Goal: Task Accomplishment & Management: Complete application form

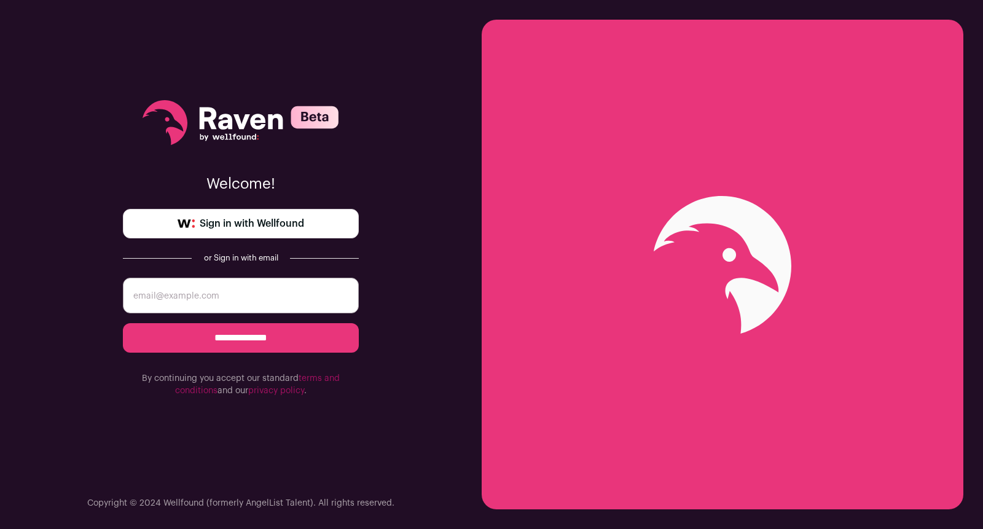
click at [226, 300] on input "email" at bounding box center [241, 296] width 236 height 36
paste input "[EMAIL_ADDRESS][PERSON_NAME][DOMAIN_NAME]"
type input "[EMAIL_ADDRESS][PERSON_NAME][DOMAIN_NAME]"
click at [275, 335] on input "**********" at bounding box center [241, 337] width 236 height 29
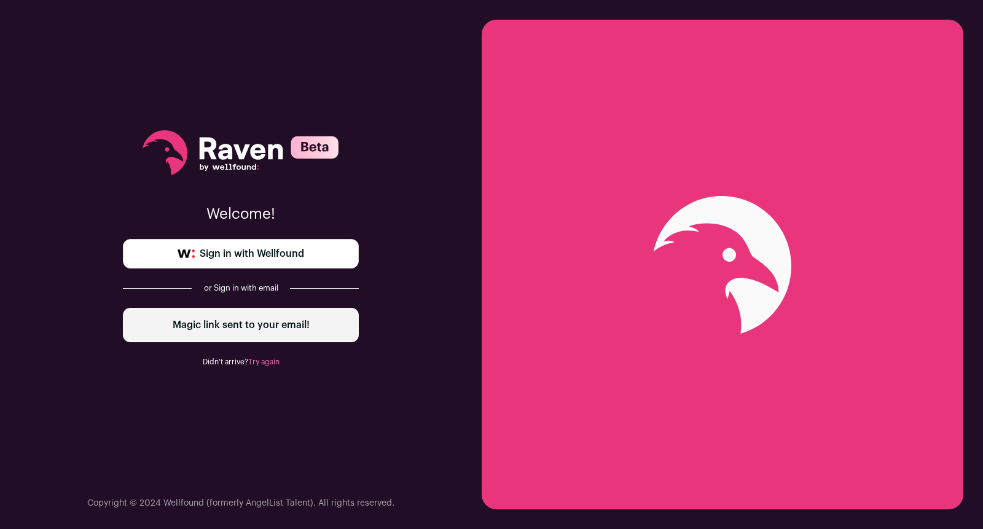
click at [252, 335] on div "Magic link sent to your email!" at bounding box center [241, 325] width 236 height 34
click at [256, 329] on div "Magic link sent to your email!" at bounding box center [241, 325] width 236 height 34
click at [218, 327] on div "Magic link sent to your email!" at bounding box center [241, 325] width 236 height 34
drag, startPoint x: 218, startPoint y: 327, endPoint x: 219, endPoint y: 308, distance: 19.7
click at [218, 327] on div "Magic link sent to your email!" at bounding box center [241, 325] width 236 height 34
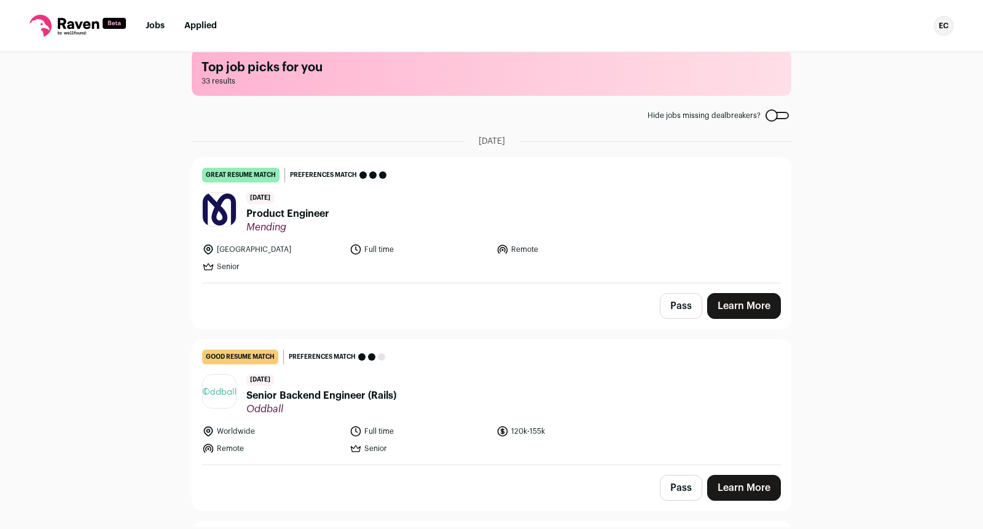
scroll to position [88, 0]
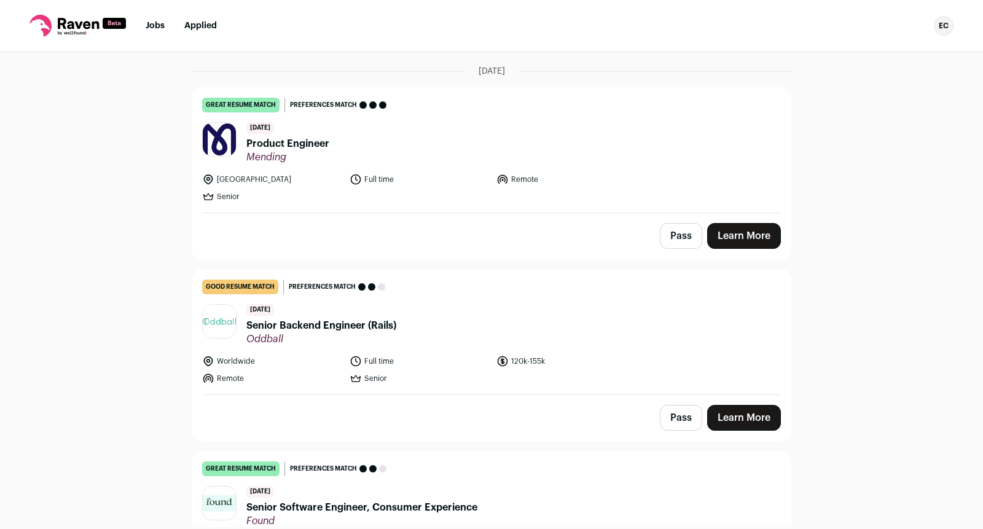
click at [680, 428] on button "Pass" at bounding box center [681, 418] width 42 height 26
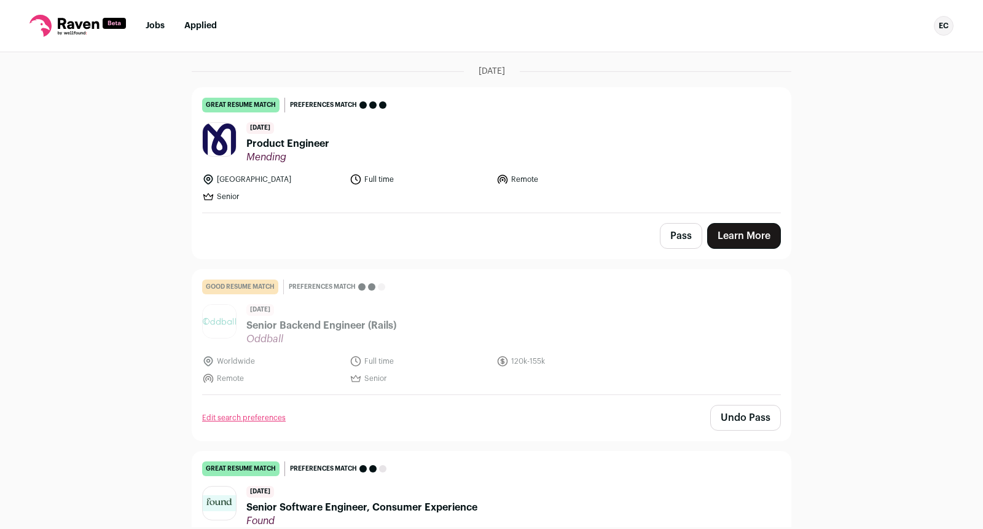
click at [679, 241] on button "Pass" at bounding box center [681, 236] width 42 height 26
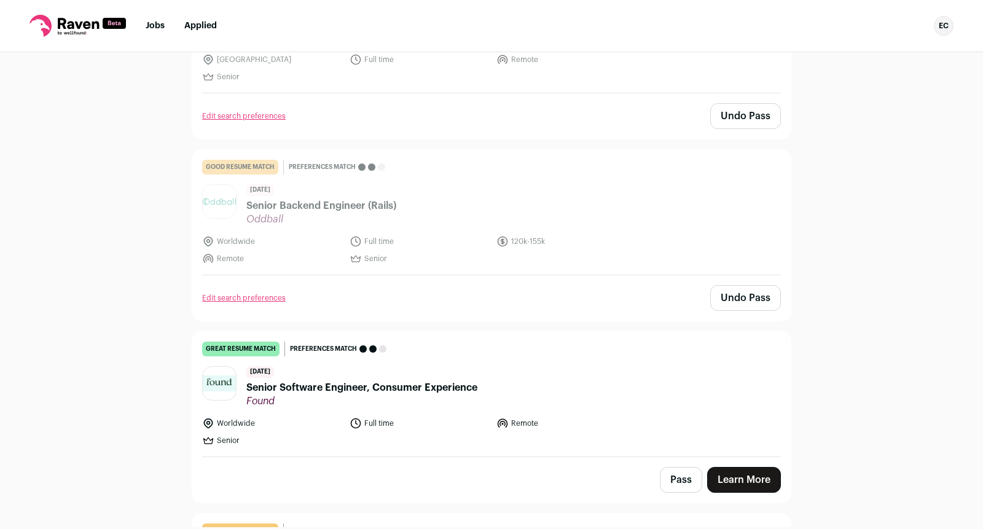
scroll to position [245, 0]
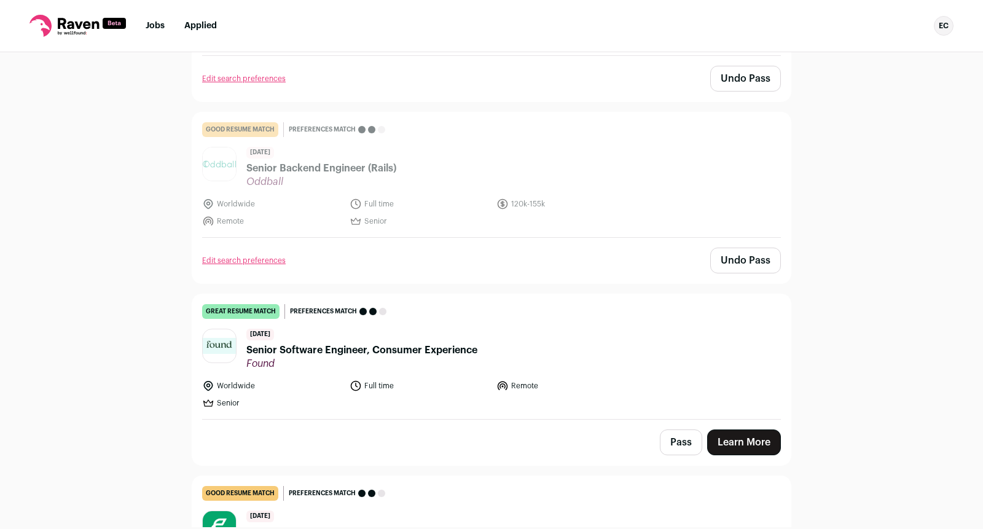
click at [331, 350] on span "Senior Software Engineer, Consumer Experience" at bounding box center [361, 350] width 231 height 15
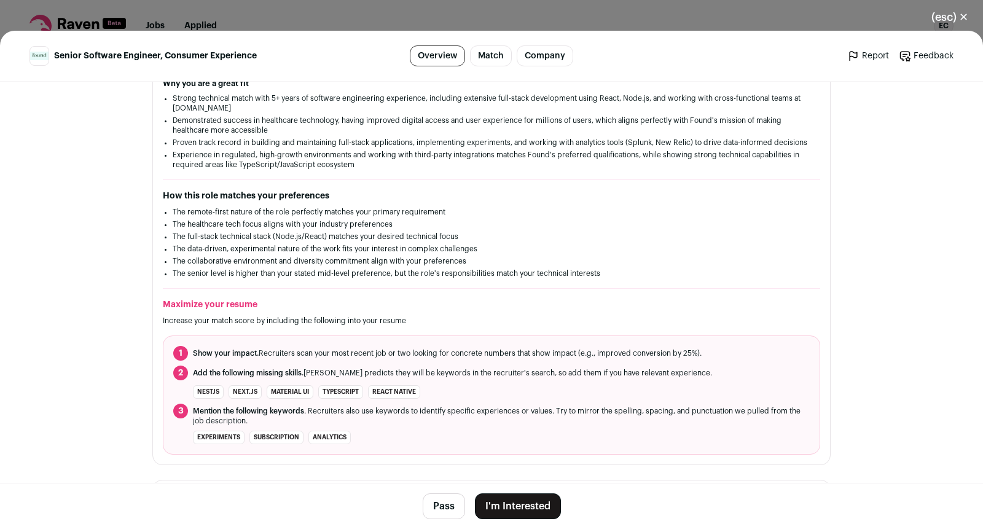
scroll to position [240, 0]
click at [961, 12] on button "(esc) ✕" at bounding box center [950, 17] width 66 height 27
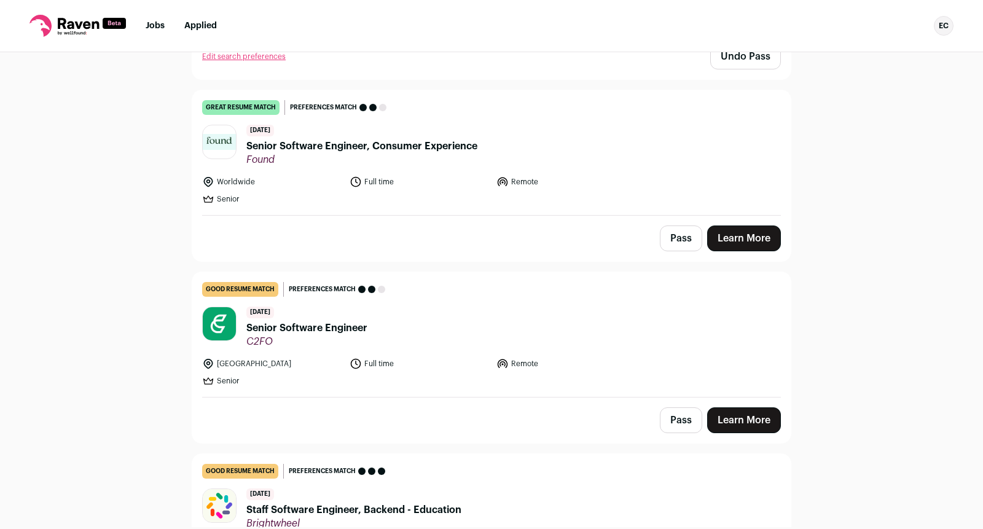
scroll to position [465, 0]
